Goal: Complete application form: Complete application form

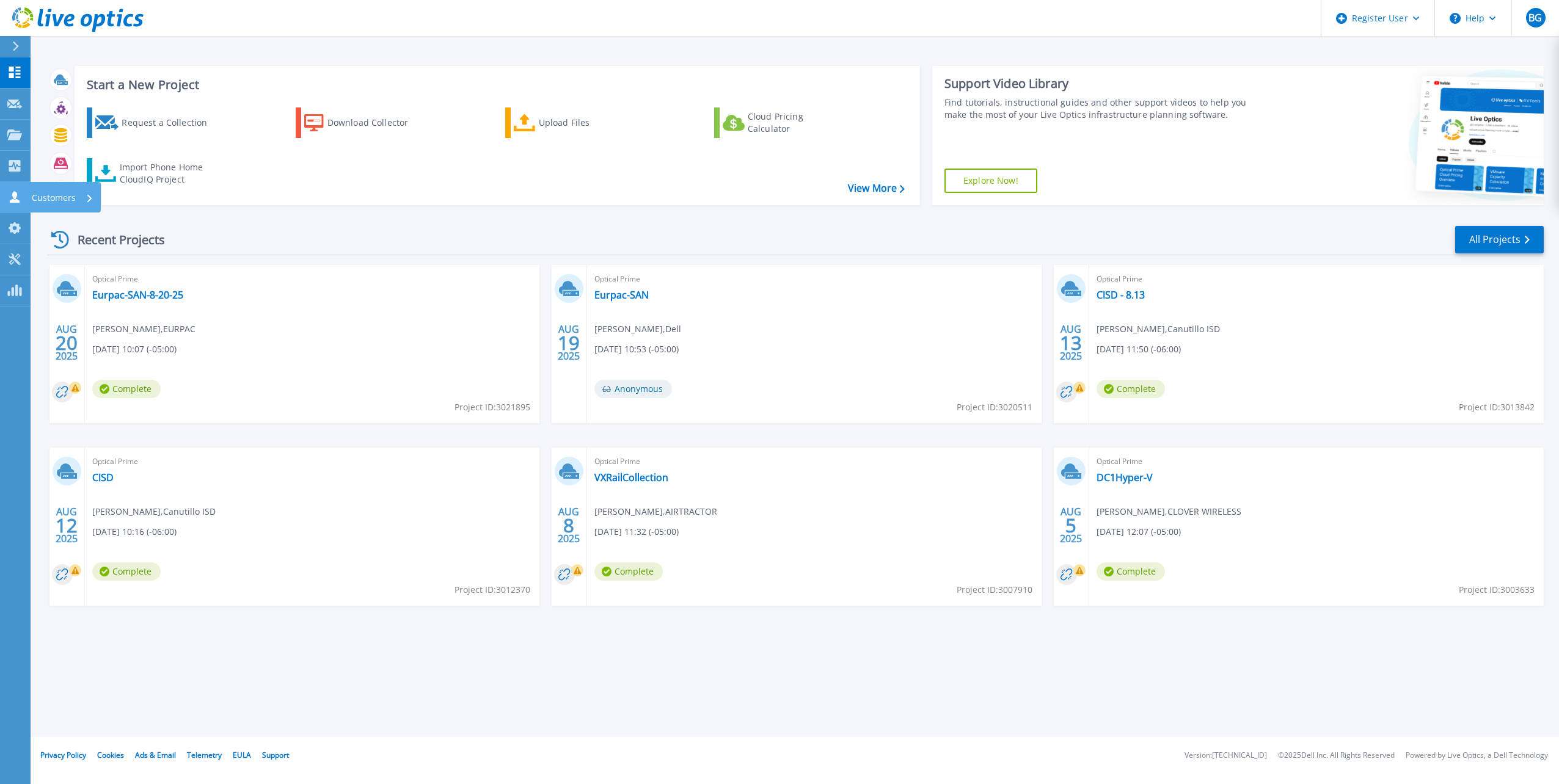
click at [10, 197] on icon at bounding box center [14, 196] width 14 height 11
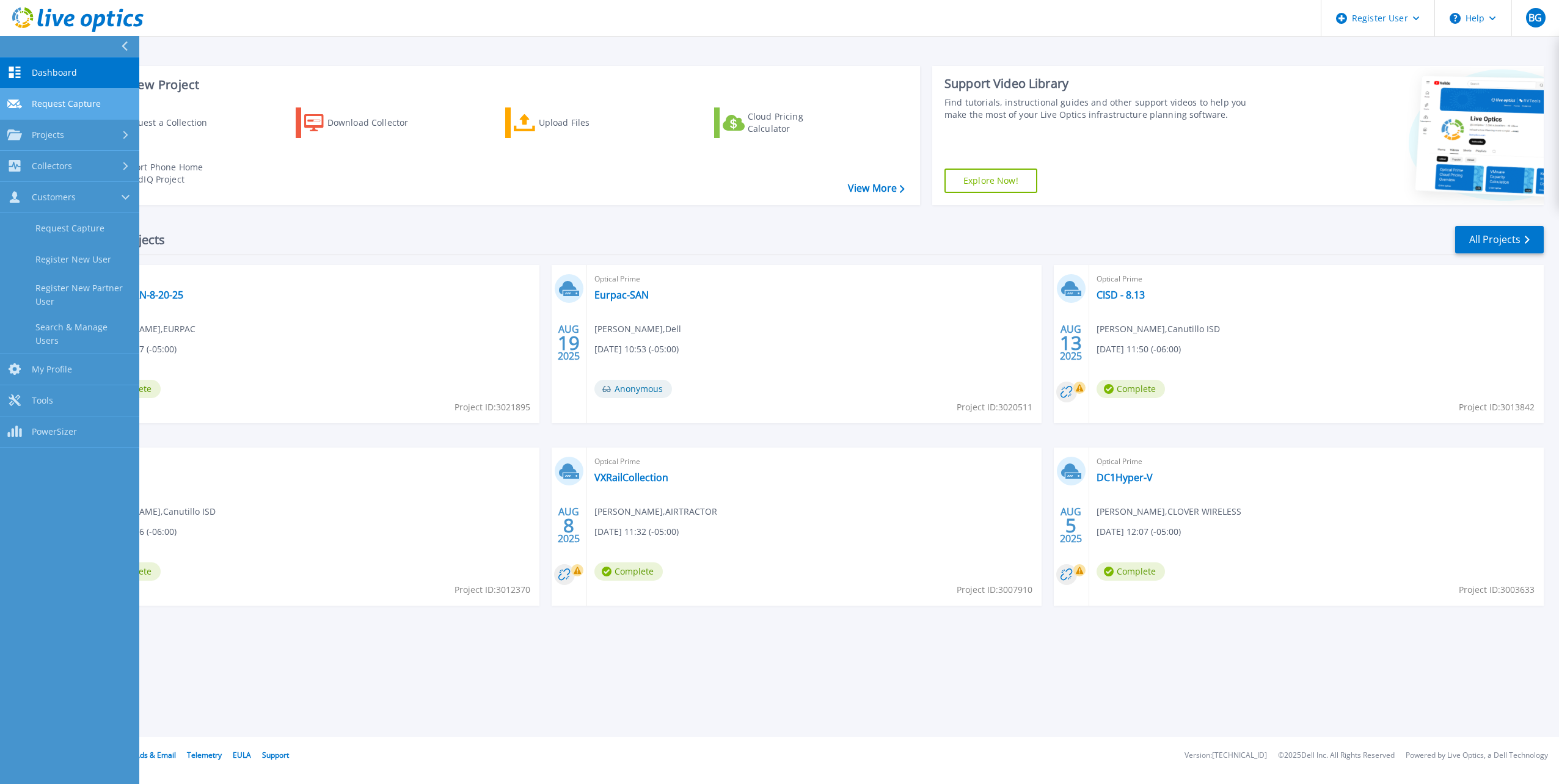
click at [32, 107] on span "Request Capture" at bounding box center [67, 104] width 69 height 11
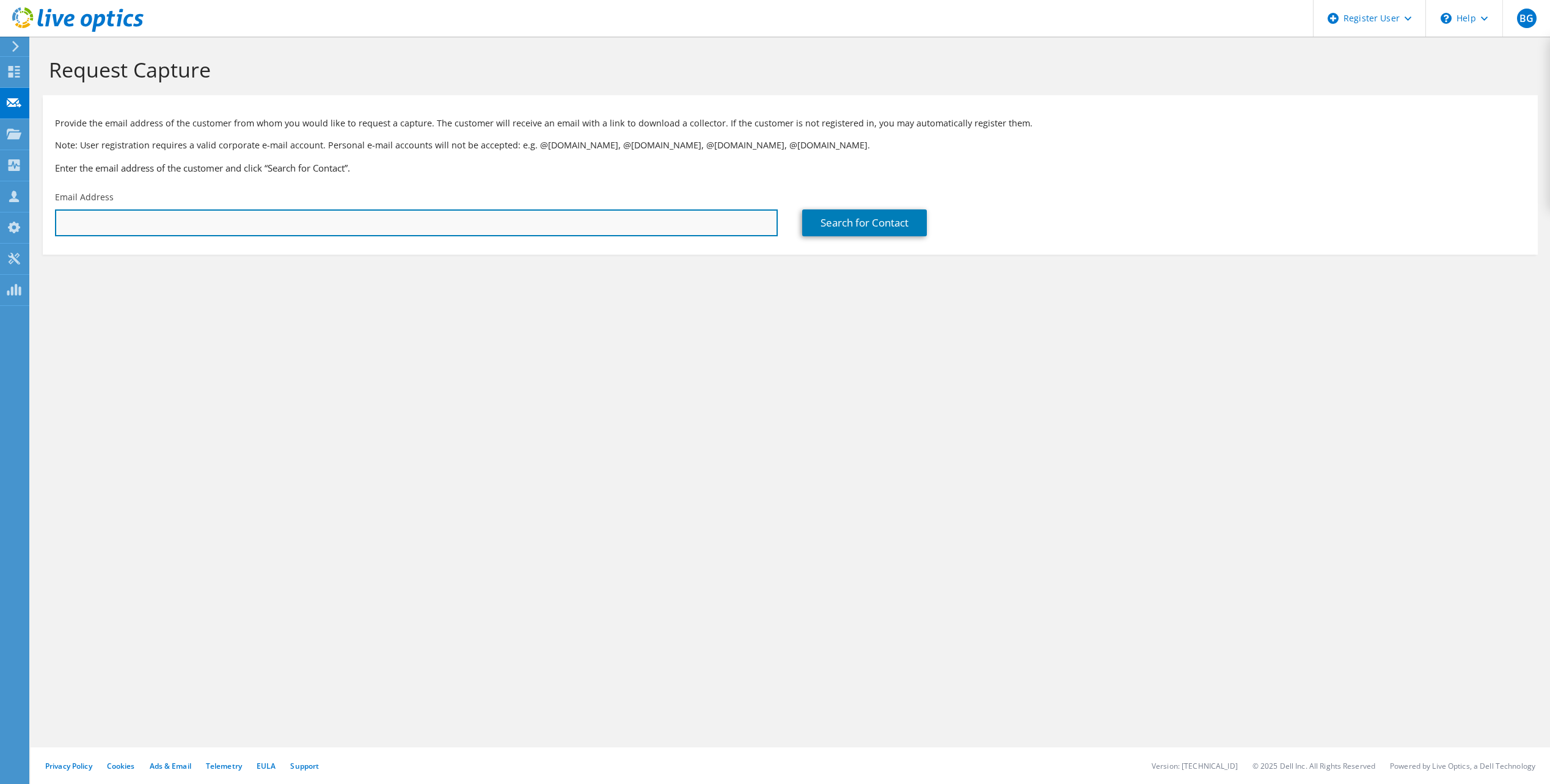
click at [510, 226] on input "text" at bounding box center [416, 223] width 722 height 27
paste input "hksharma@polycoatusa.com"
type input "hksharma@polycoatusa.com"
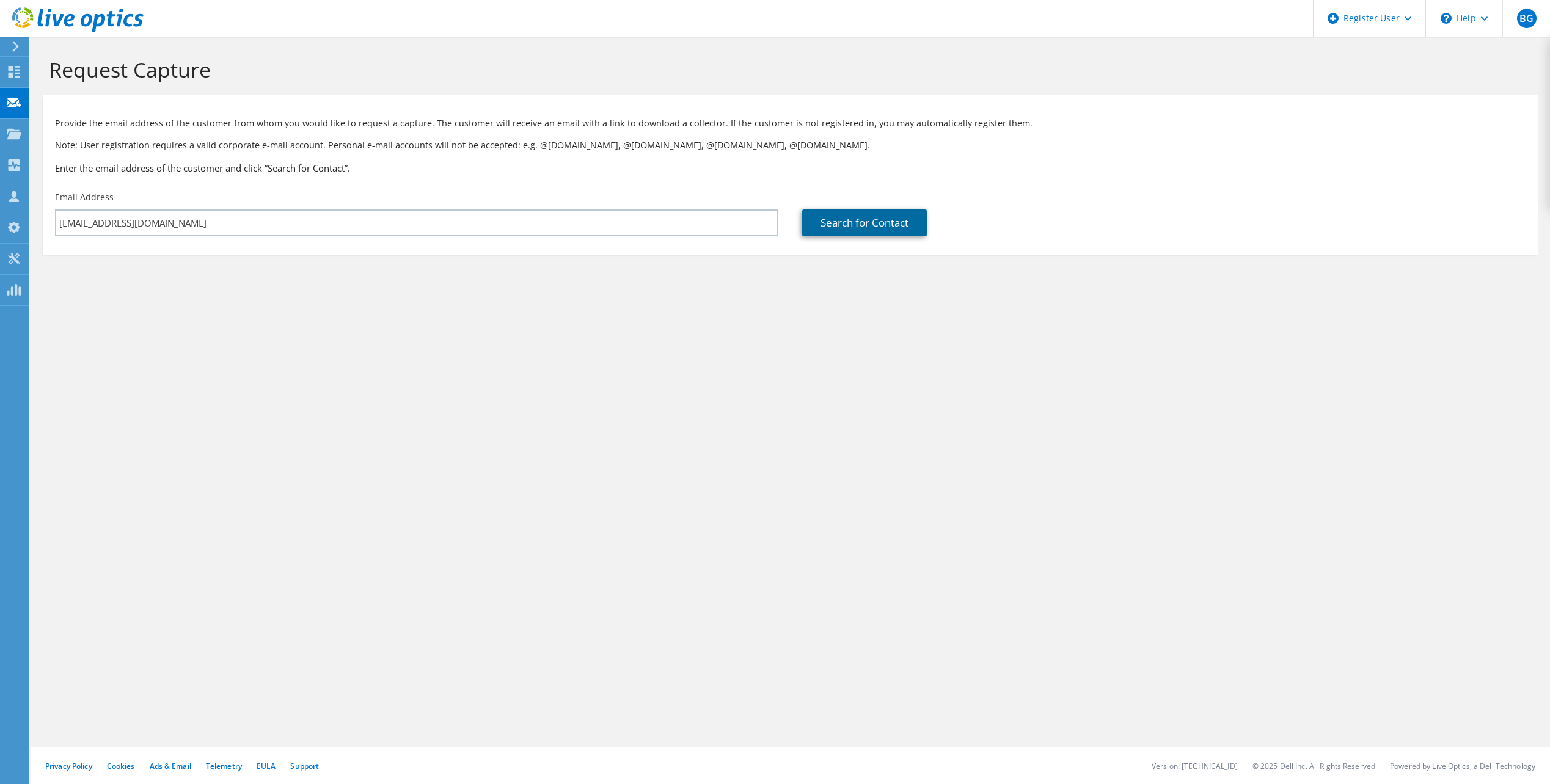
click at [828, 220] on link "Search for Contact" at bounding box center [864, 223] width 124 height 27
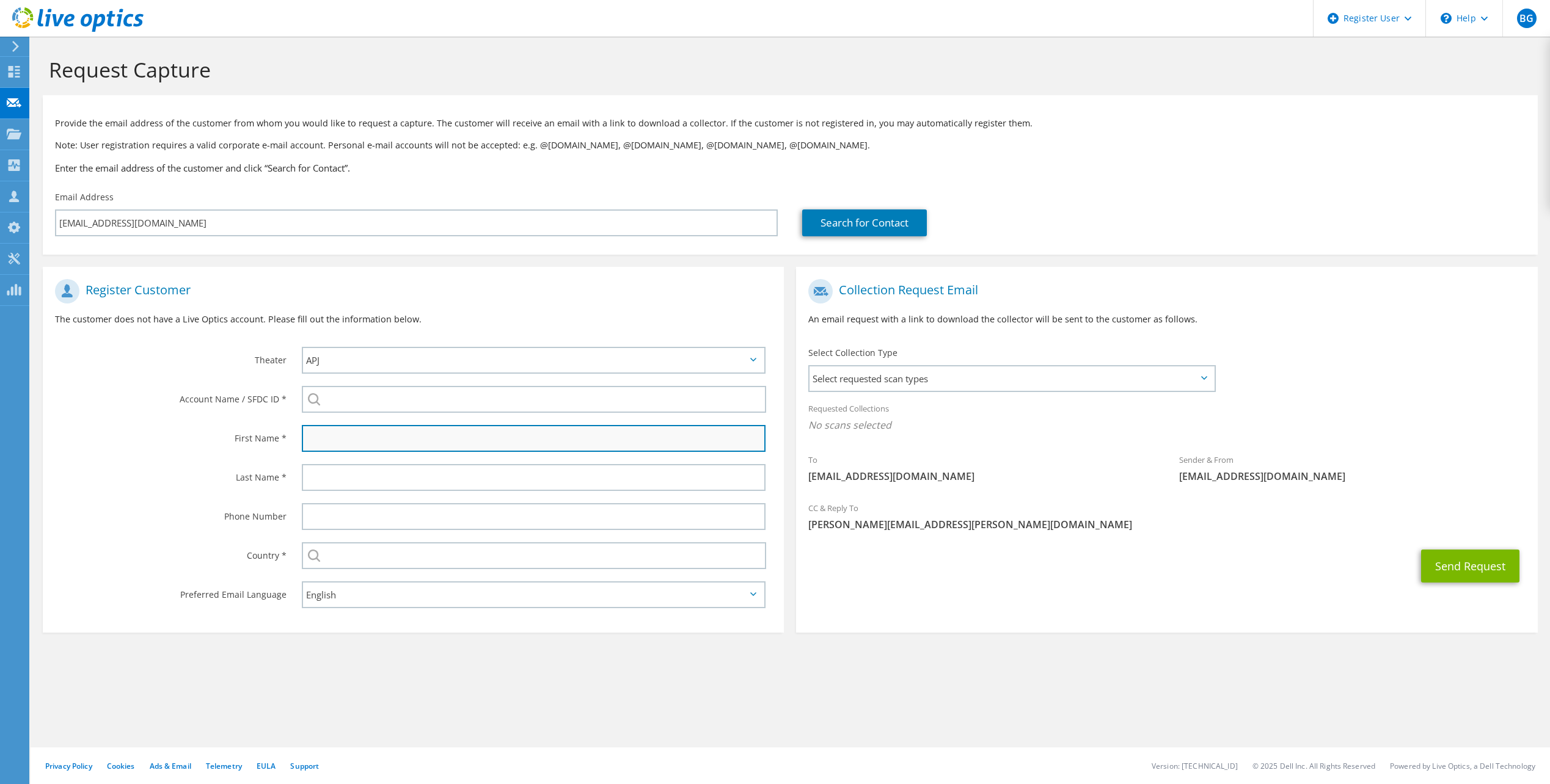
click at [376, 440] on input "text" at bounding box center [533, 438] width 463 height 27
type input "HK"
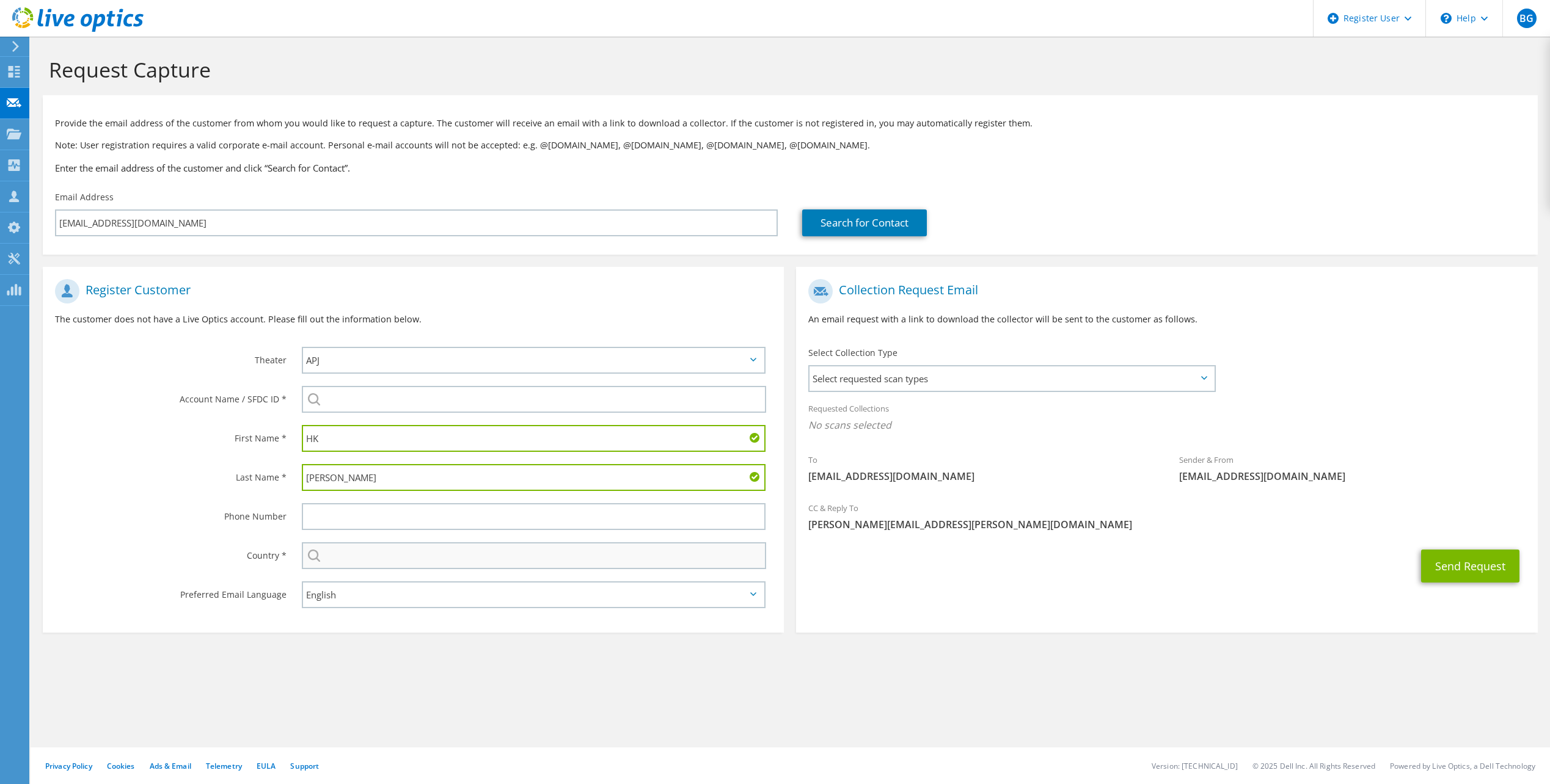
type input "Sharma"
click at [376, 558] on input "text" at bounding box center [533, 556] width 464 height 27
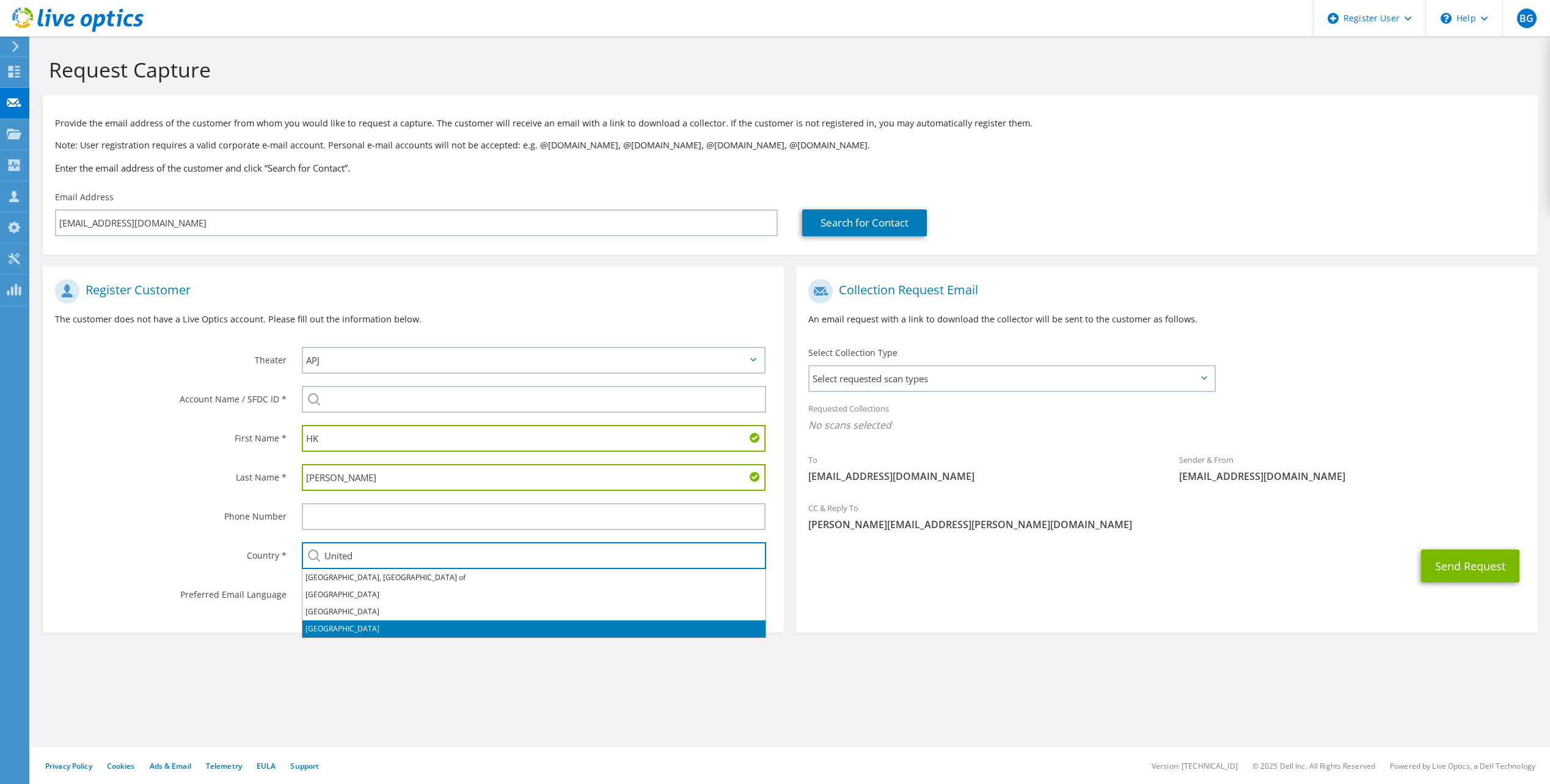
click at [425, 622] on li "[GEOGRAPHIC_DATA]" at bounding box center [533, 628] width 463 height 17
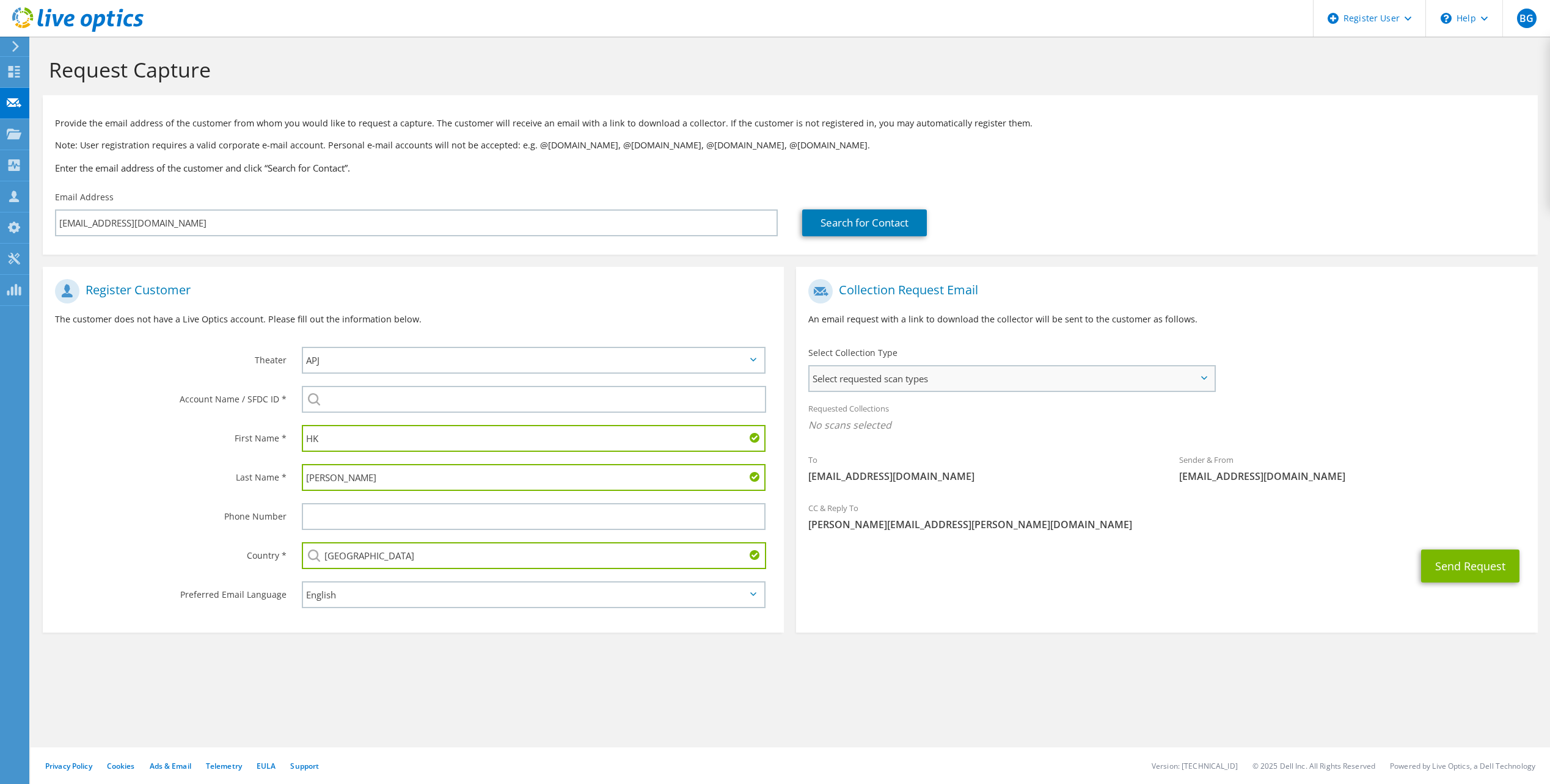
type input "[GEOGRAPHIC_DATA]"
click at [985, 378] on span "Select requested scan types" at bounding box center [1011, 378] width 404 height 24
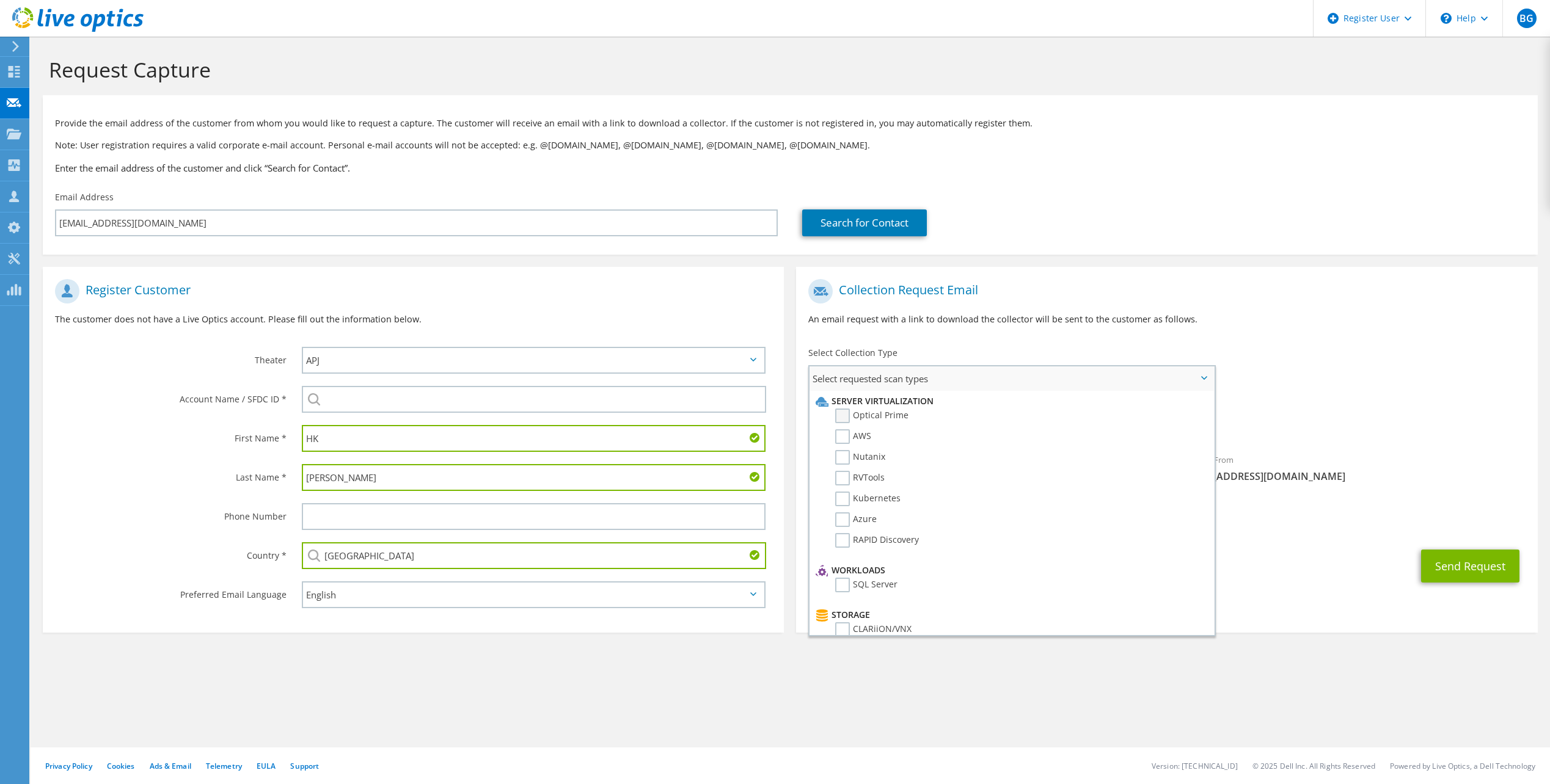
click at [860, 416] on label "Optical Prime" at bounding box center [871, 416] width 73 height 14
click at [0, 0] on input "Optical Prime" at bounding box center [0, 0] width 0 height 0
click at [1325, 313] on p "An email request with a link to download the collector will be sent to the cust…" at bounding box center [1167, 319] width 717 height 14
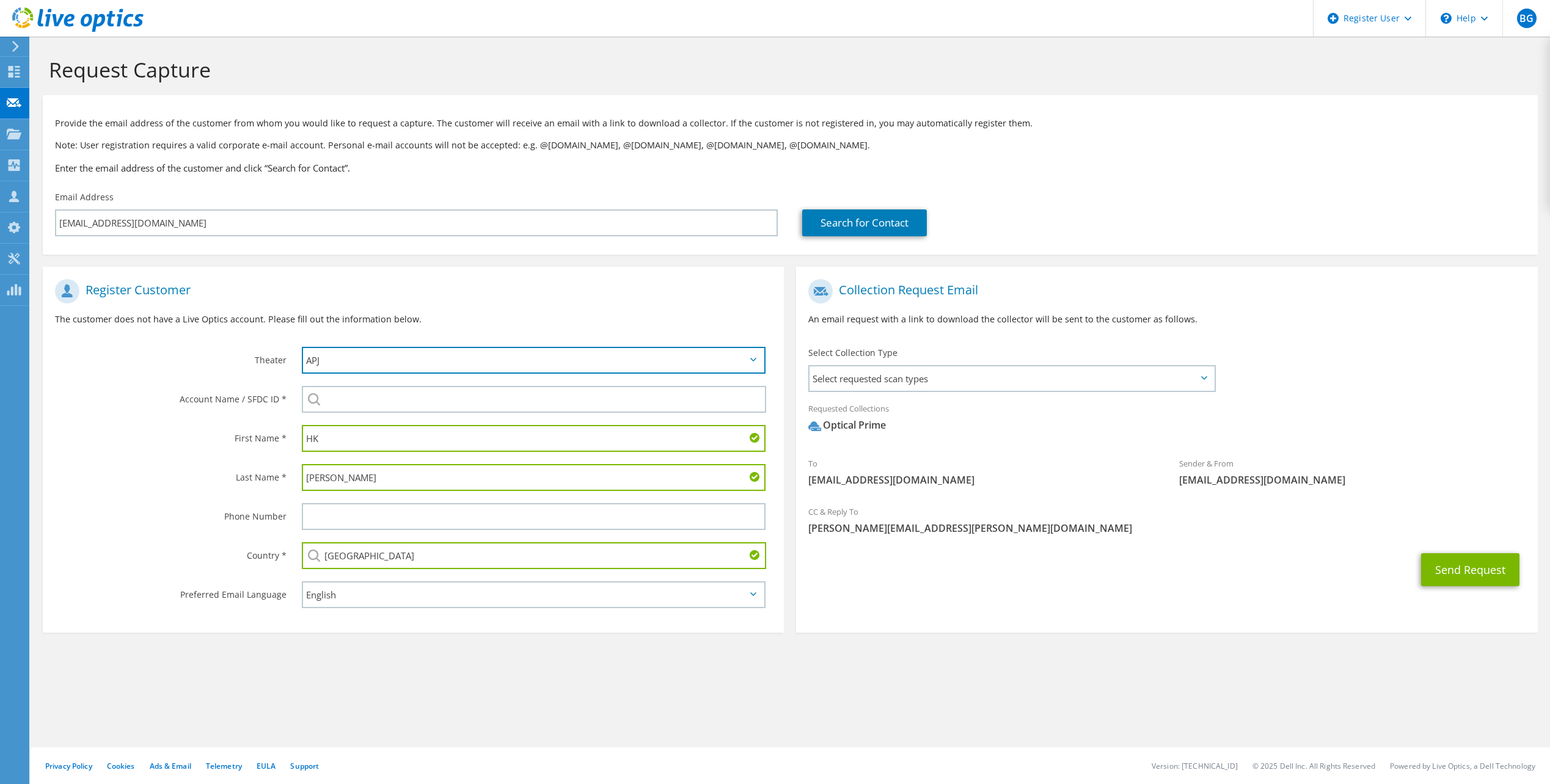
click at [750, 364] on select "APJ EMEA NA/LATAM" at bounding box center [533, 361] width 463 height 27
select select "3"
click at [302, 347] on select "APJ EMEA NA/LATAM" at bounding box center [533, 361] width 463 height 27
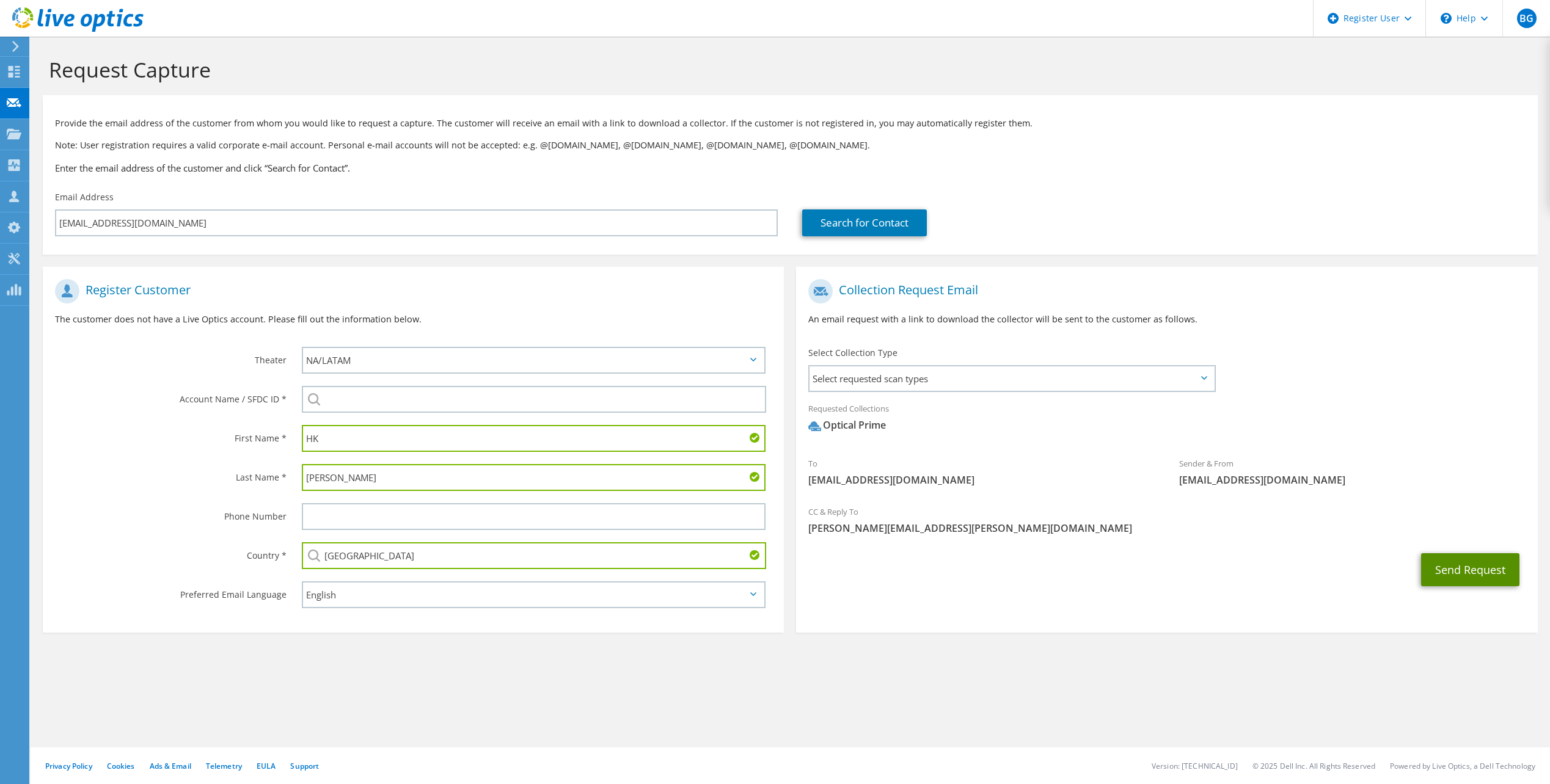
click at [1446, 569] on button "Send Request" at bounding box center [1470, 569] width 99 height 33
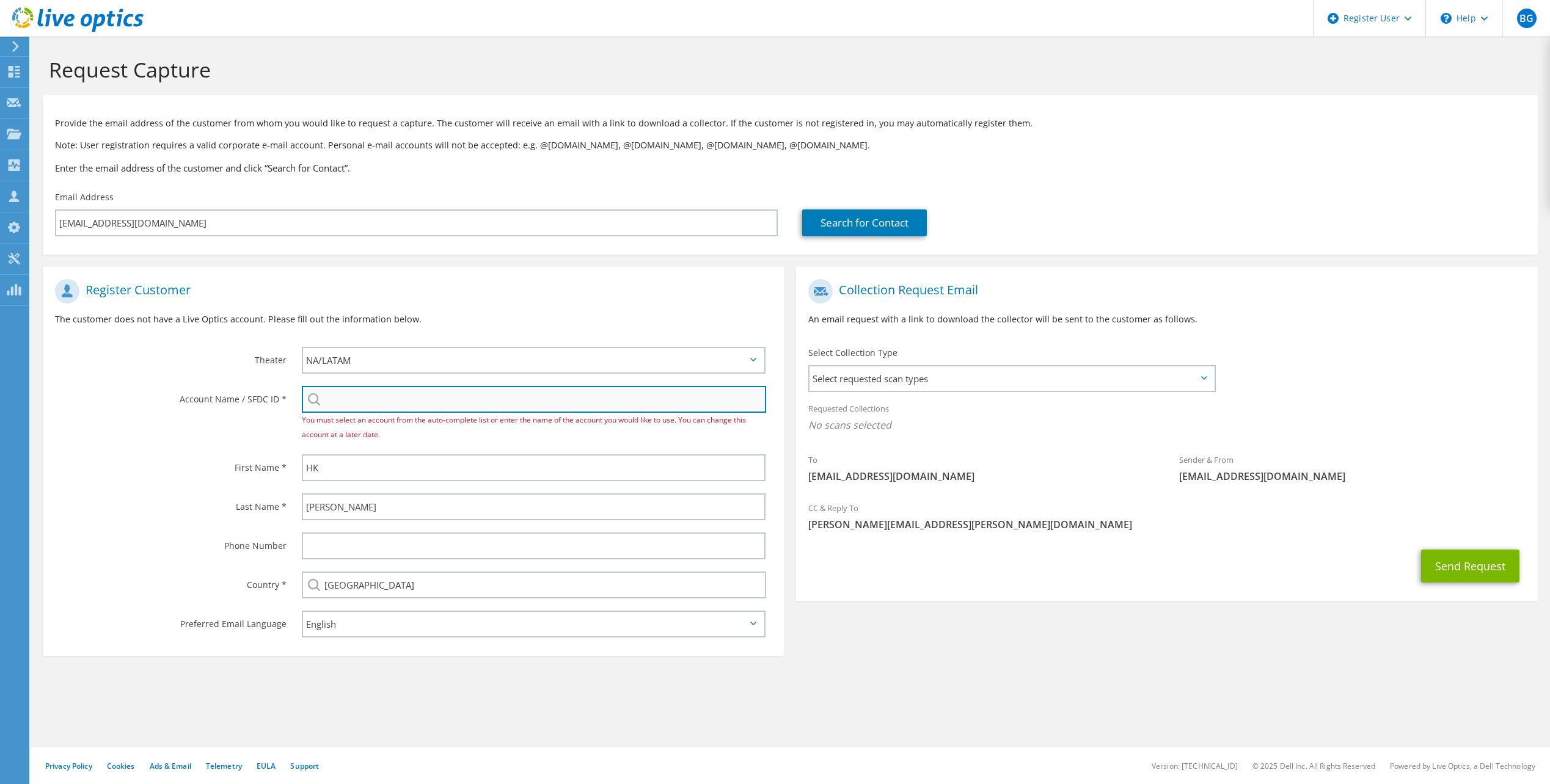
click at [507, 406] on input "search" at bounding box center [533, 399] width 464 height 27
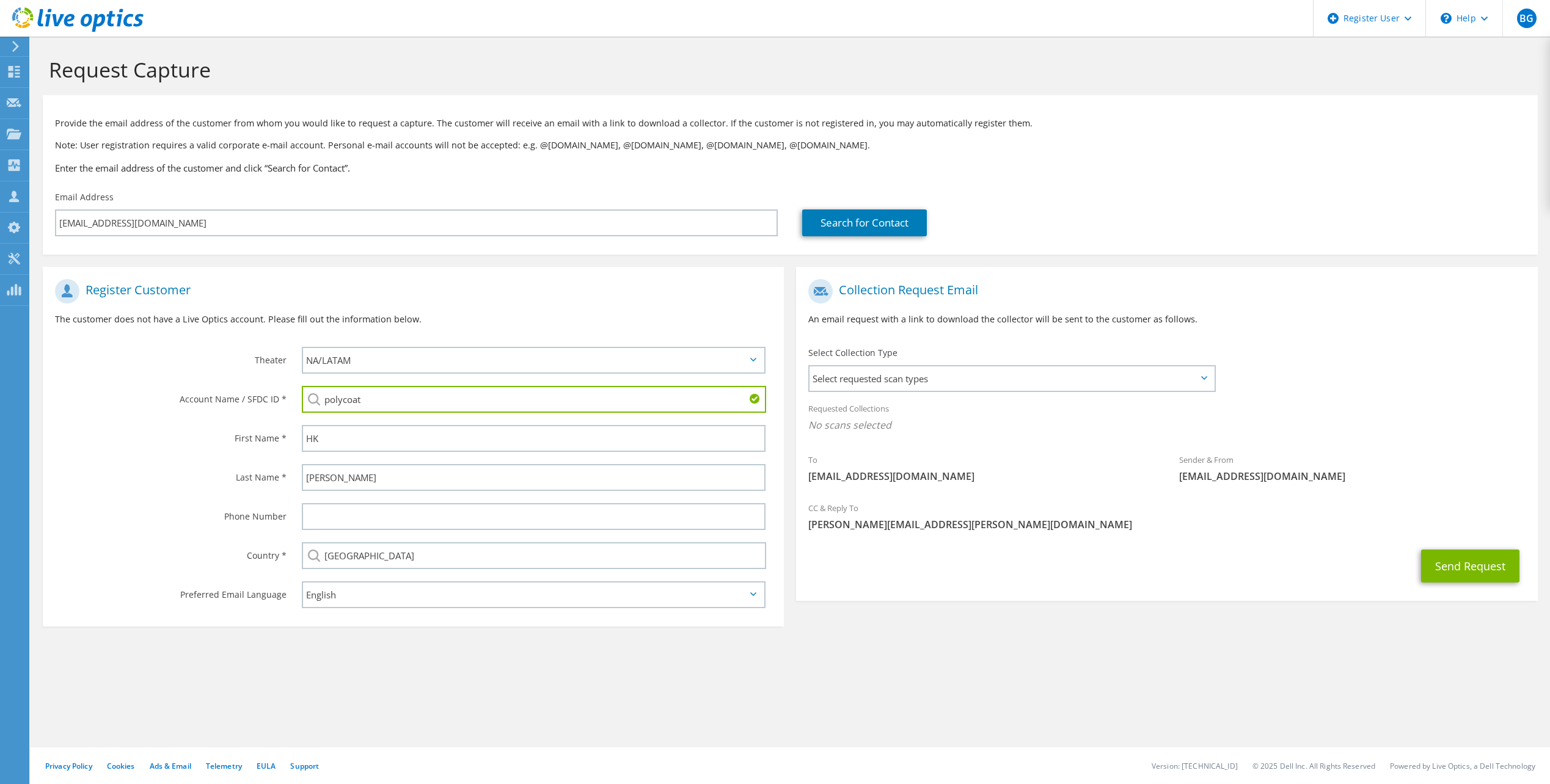
click at [398, 445] on li "POLYCOAT PRODUCTS : 3363426387" at bounding box center [375, 437] width 148 height 14
type input "POLYCOAT PRODUCTS : 3363426387"
click at [1450, 575] on button "Send Request" at bounding box center [1470, 566] width 99 height 33
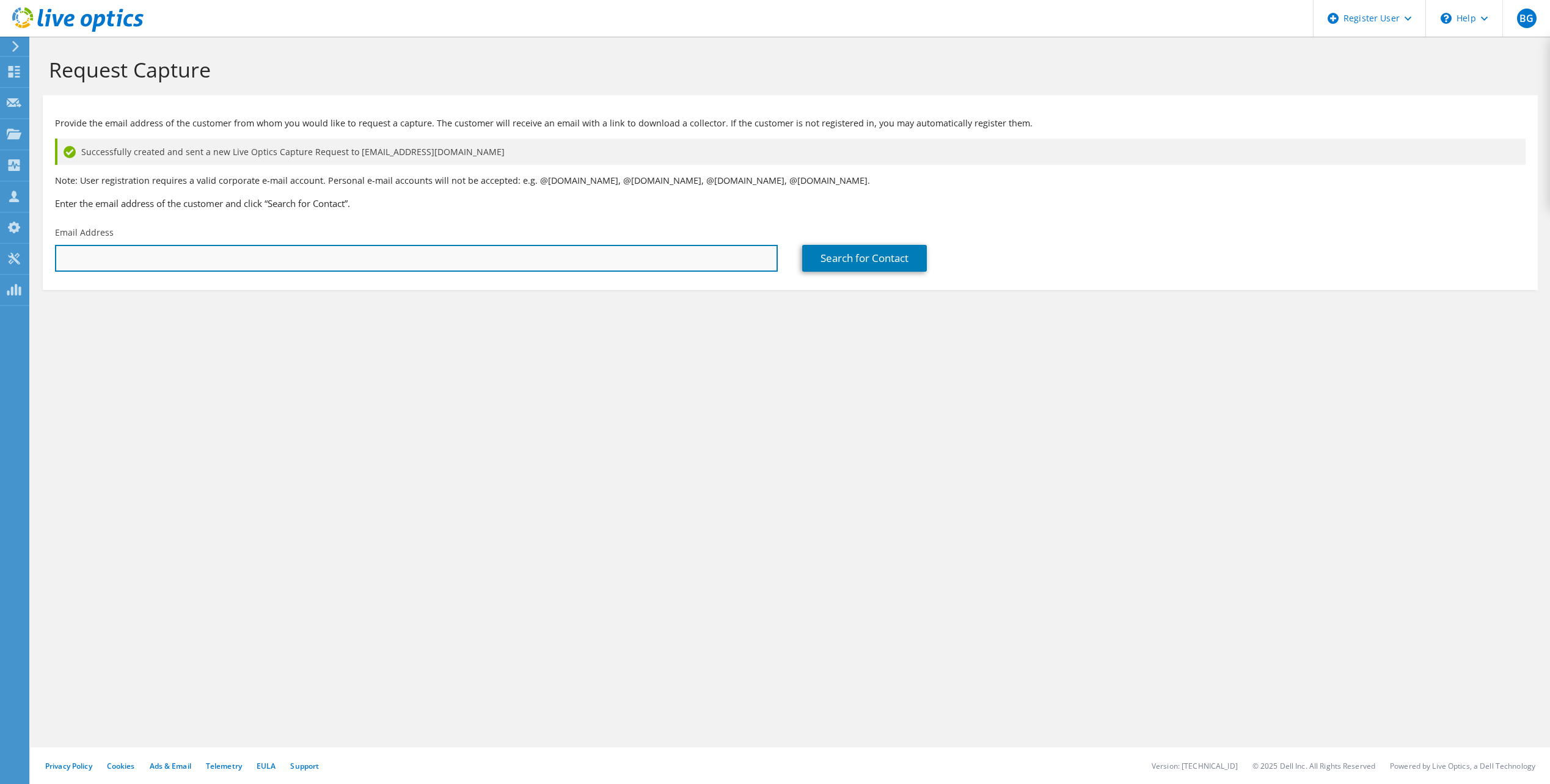
click at [497, 263] on input "text" at bounding box center [416, 258] width 722 height 27
paste input "[EMAIL_ADDRESS][DOMAIN_NAME]"
type input "[EMAIL_ADDRESS][DOMAIN_NAME]"
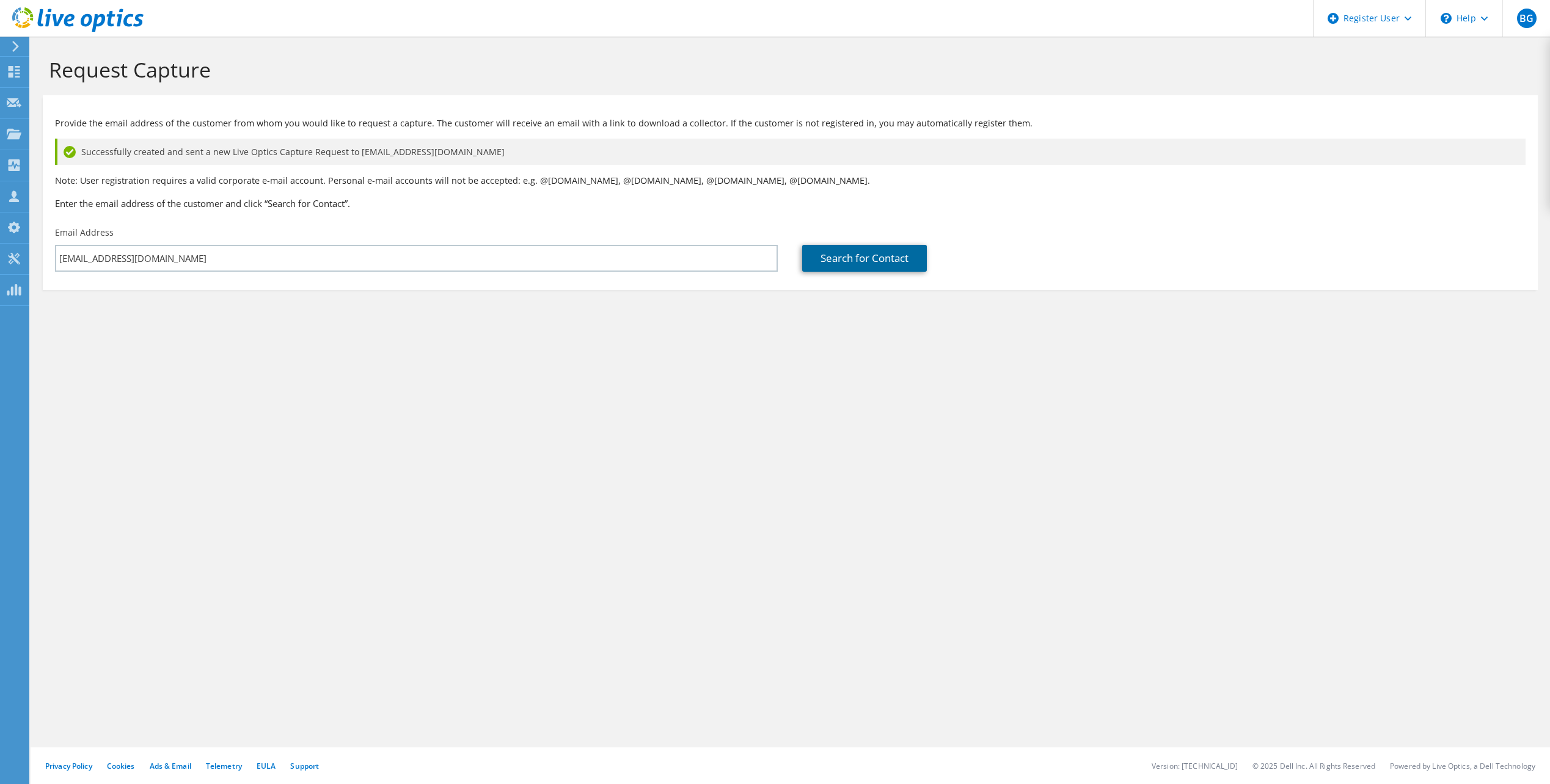
click at [880, 268] on link "Search for Contact" at bounding box center [864, 258] width 124 height 27
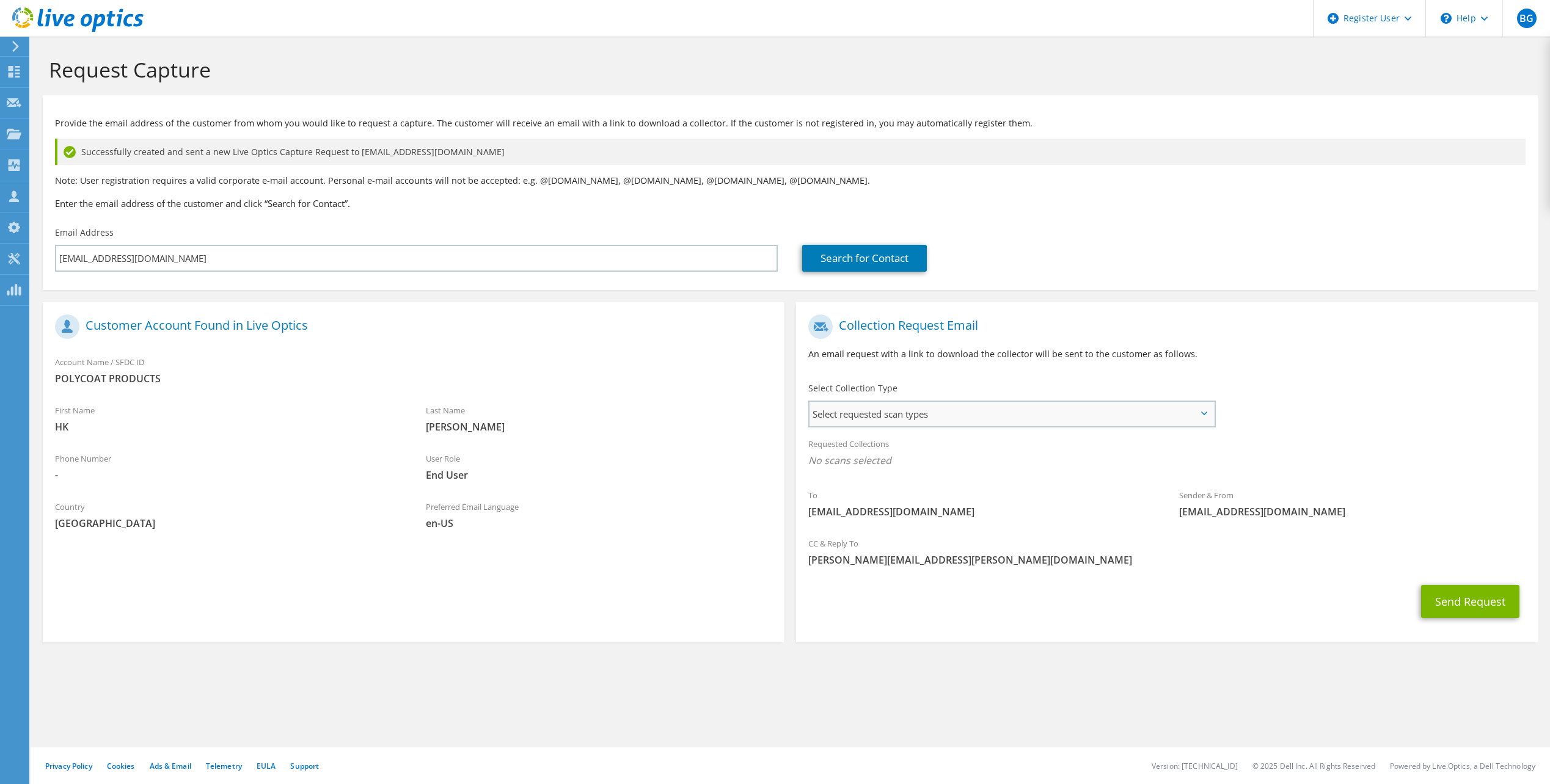
click at [981, 418] on span "Select requested scan types" at bounding box center [1011, 414] width 404 height 24
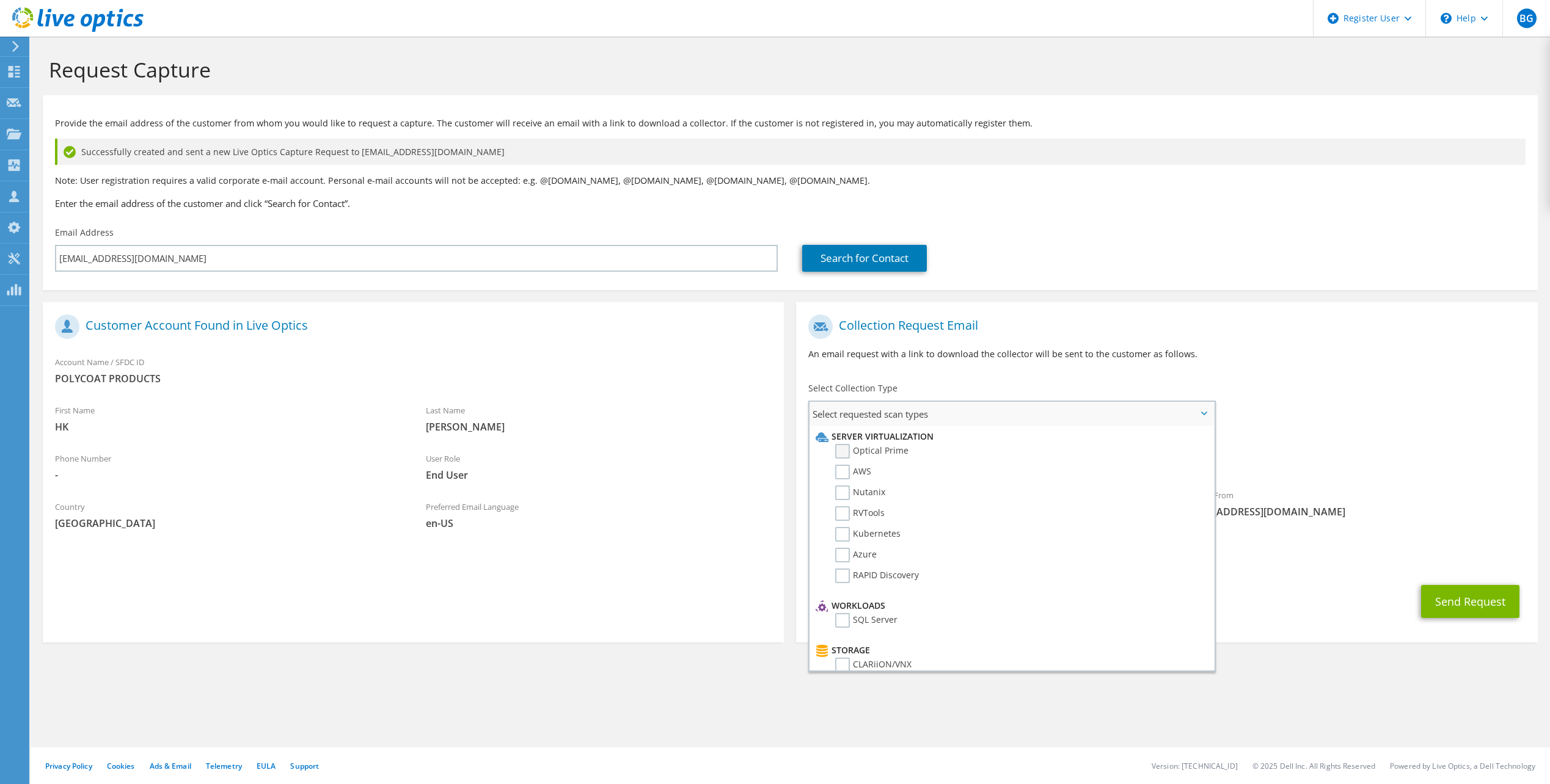
click at [857, 445] on label "Optical Prime" at bounding box center [871, 451] width 73 height 14
click at [0, 0] on input "Optical Prime" at bounding box center [0, 0] width 0 height 0
click at [1371, 573] on div "CC & Reply To Brant.Gass@dell.com" at bounding box center [1167, 556] width 741 height 42
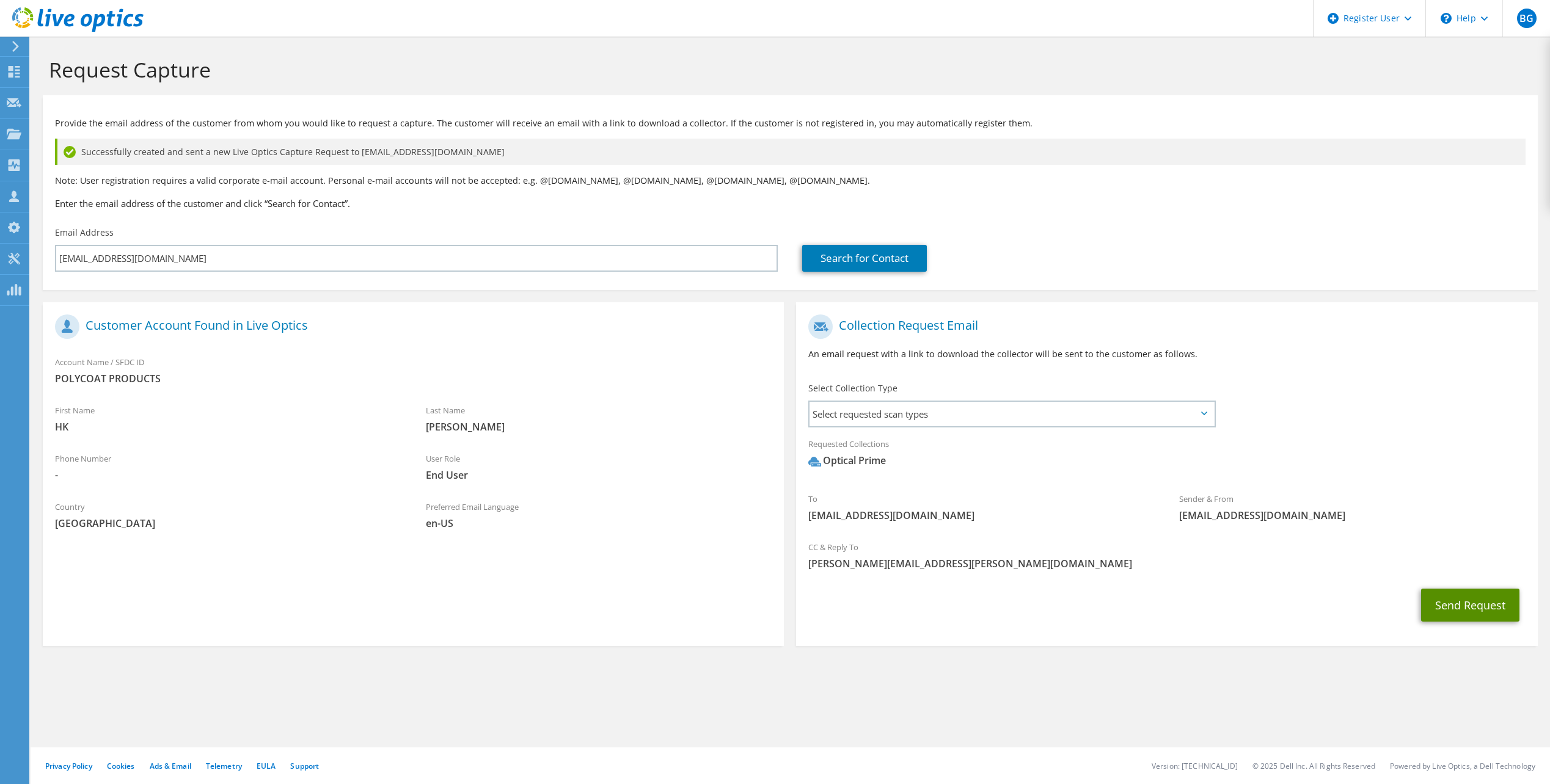
click at [1451, 604] on button "Send Request" at bounding box center [1470, 604] width 99 height 33
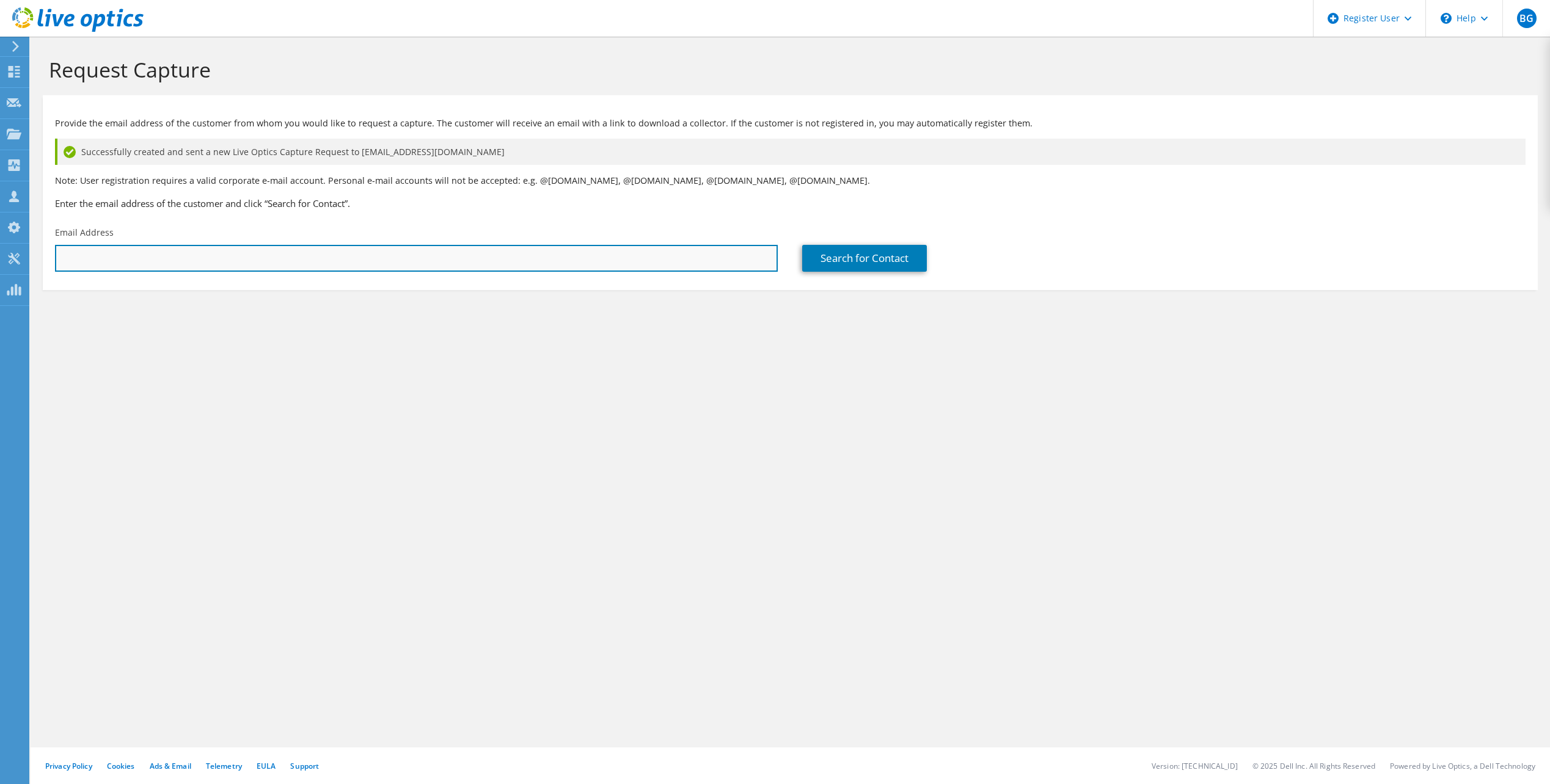
click at [418, 257] on input "text" at bounding box center [416, 258] width 722 height 27
paste input "[EMAIL_ADDRESS][DOMAIN_NAME]"
type input "[EMAIL_ADDRESS][DOMAIN_NAME]"
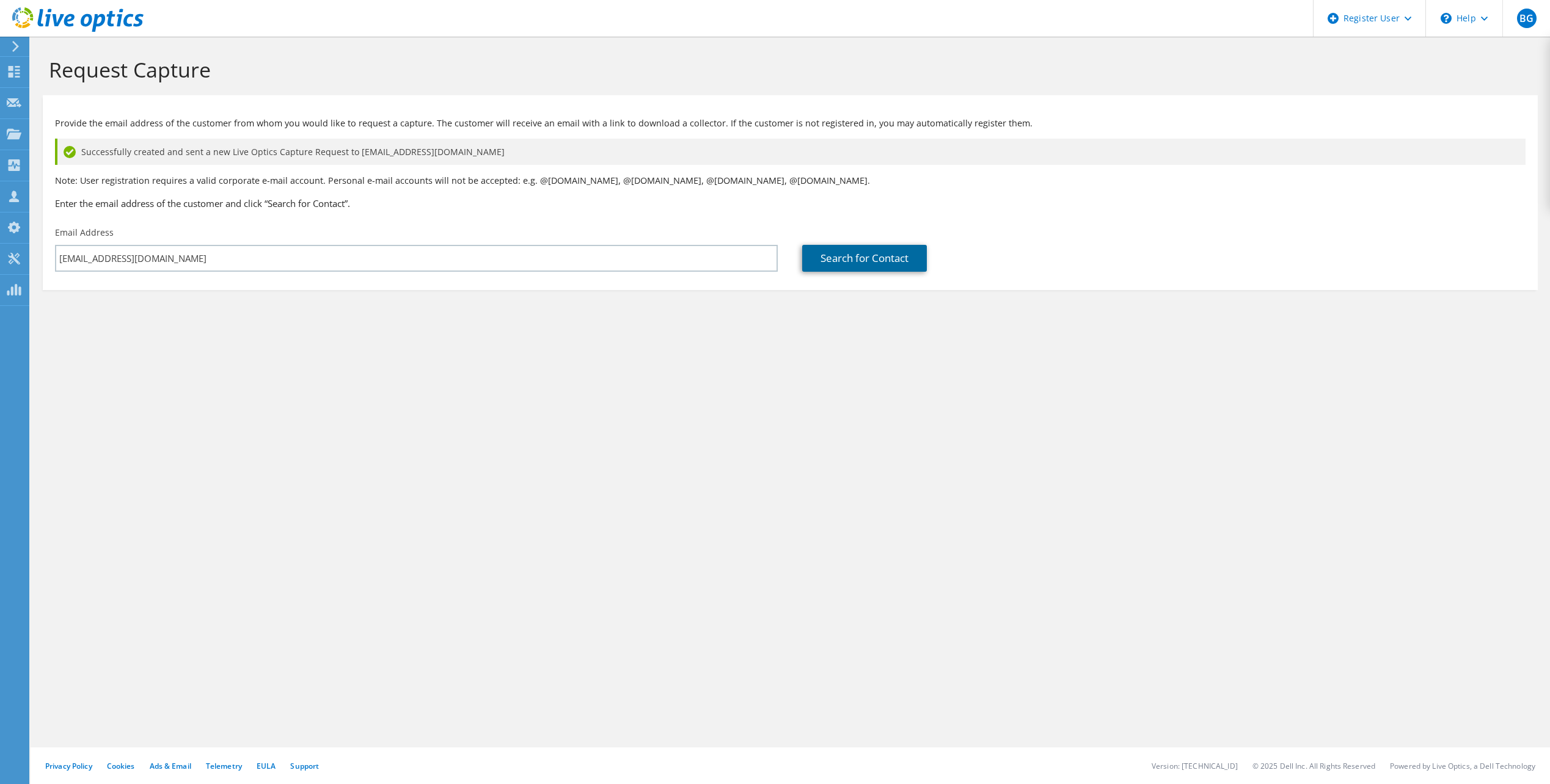
click at [818, 250] on link "Search for Contact" at bounding box center [864, 258] width 124 height 27
type input "POLYCOAT PRODUCTS"
type input "Vishal"
type input "Gupte"
type input "[GEOGRAPHIC_DATA]"
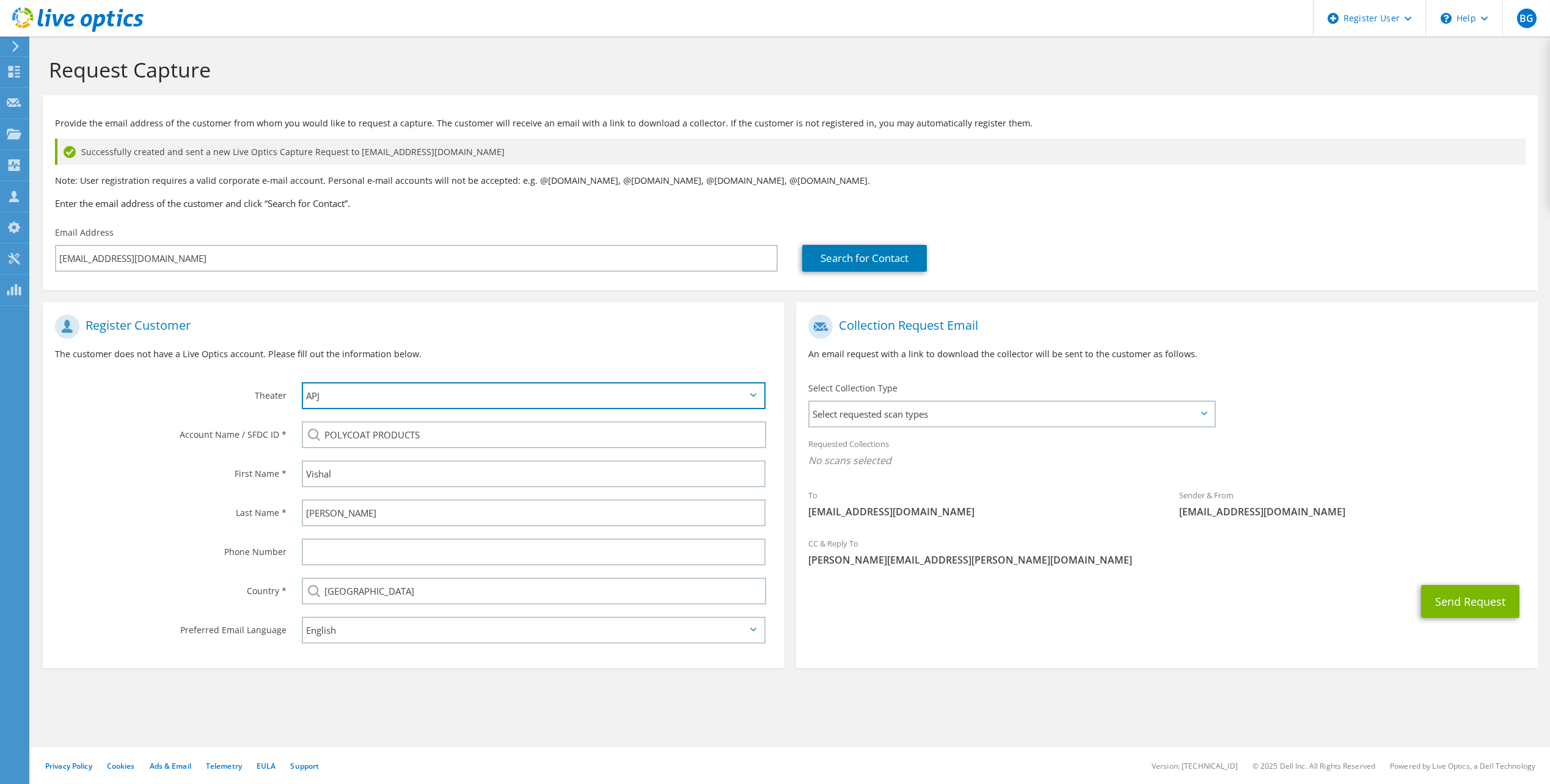
click at [534, 398] on select "APJ EMEA NA/LATAM" at bounding box center [533, 396] width 463 height 27
select select "3"
click at [302, 382] on select "APJ EMEA NA/LATAM" at bounding box center [533, 396] width 463 height 27
click at [862, 410] on span "Select requested scan types" at bounding box center [1011, 414] width 404 height 24
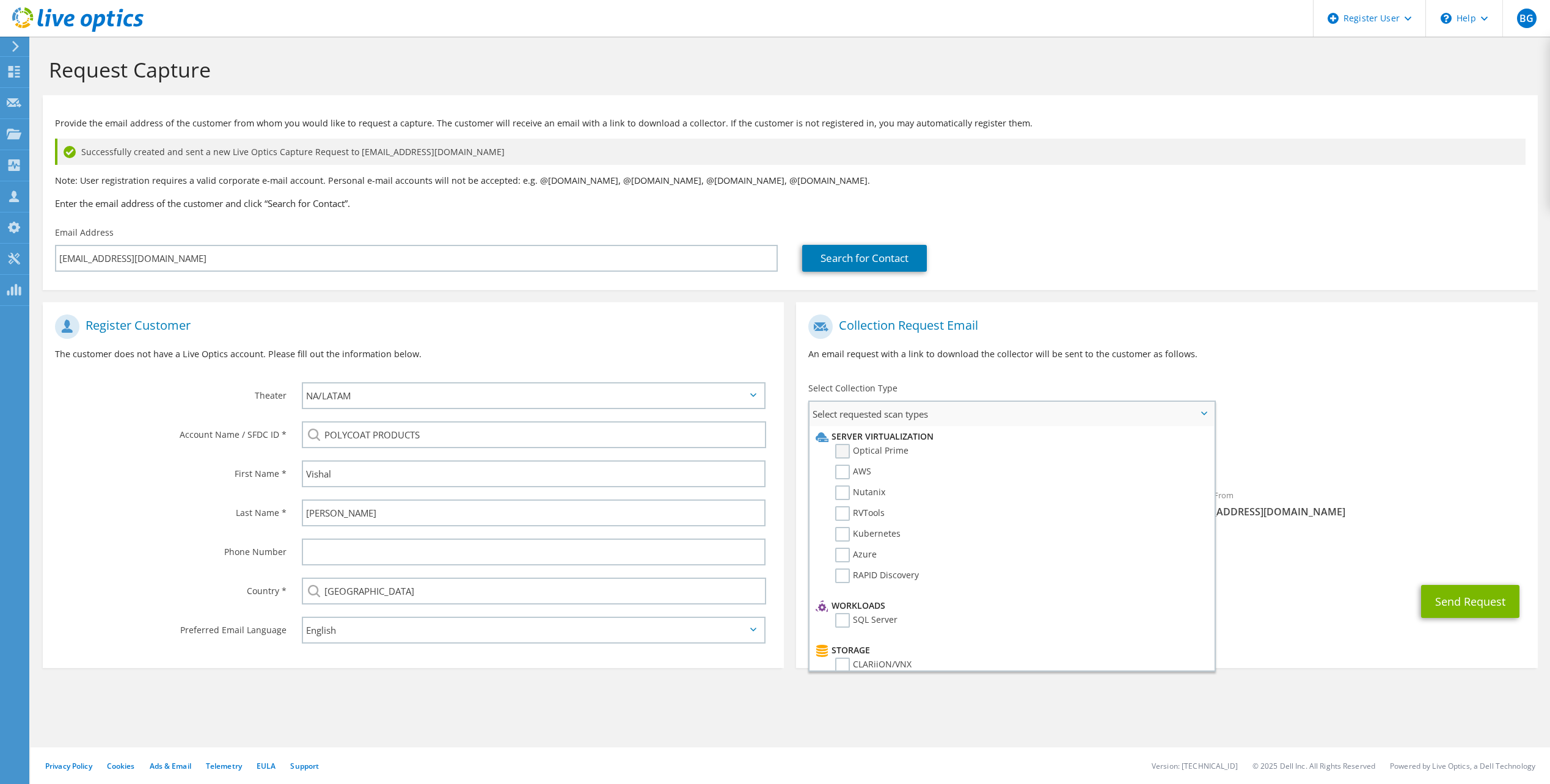
click at [864, 452] on label "Optical Prime" at bounding box center [871, 451] width 73 height 14
click at [0, 0] on input "Optical Prime" at bounding box center [0, 0] width 0 height 0
click at [1370, 452] on div "Requested Collections No scans selected Optical Prime" at bounding box center [1167, 455] width 741 height 49
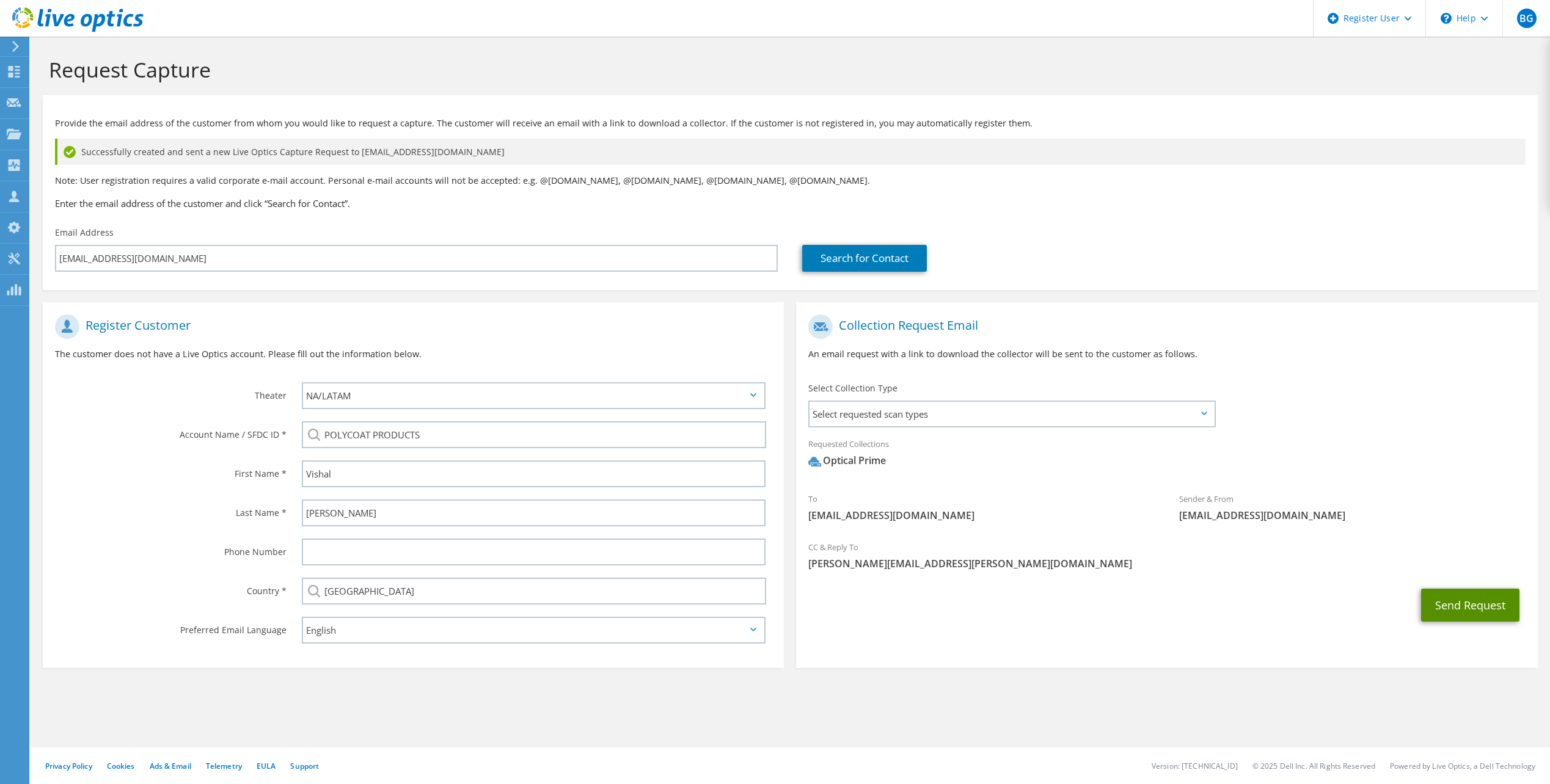
click at [1462, 596] on button "Send Request" at bounding box center [1470, 604] width 99 height 33
